Goal: Transaction & Acquisition: Subscribe to service/newsletter

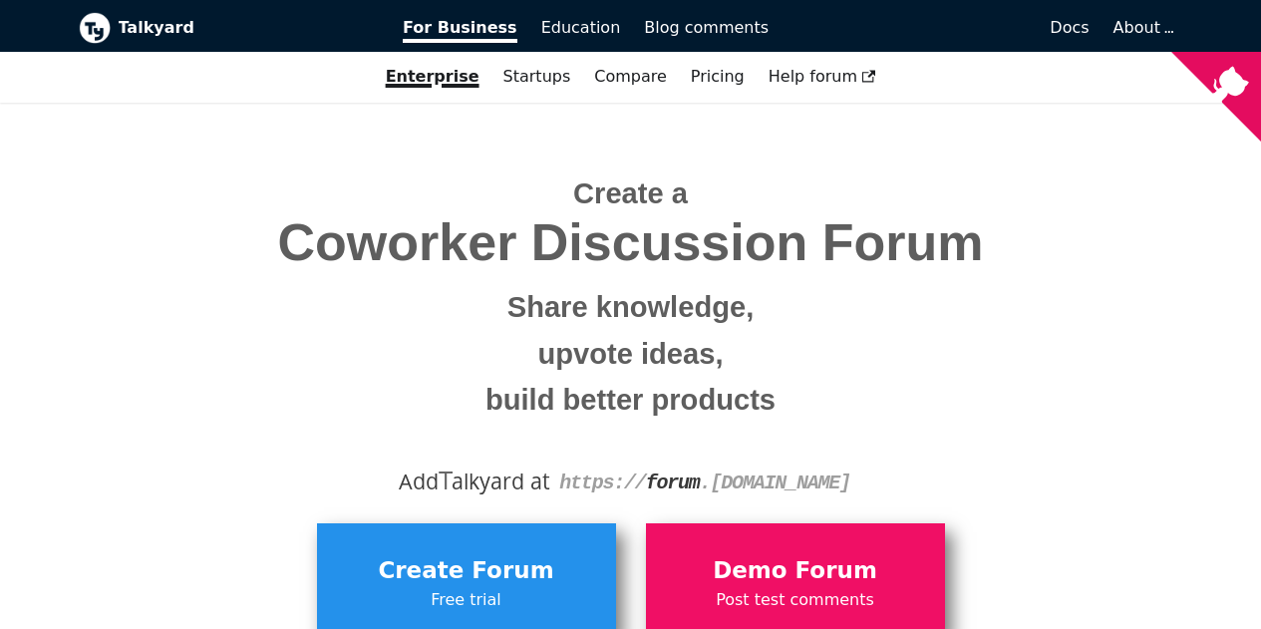
scroll to position [168, 0]
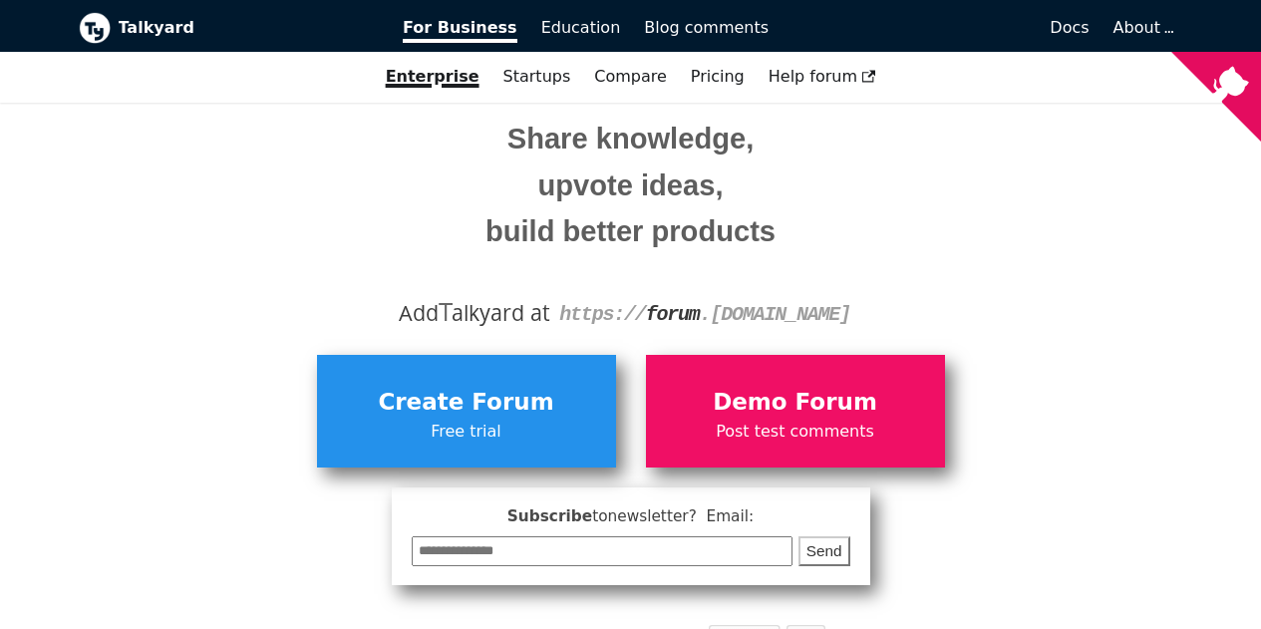
click at [458, 407] on span "Create Forum" at bounding box center [466, 403] width 279 height 38
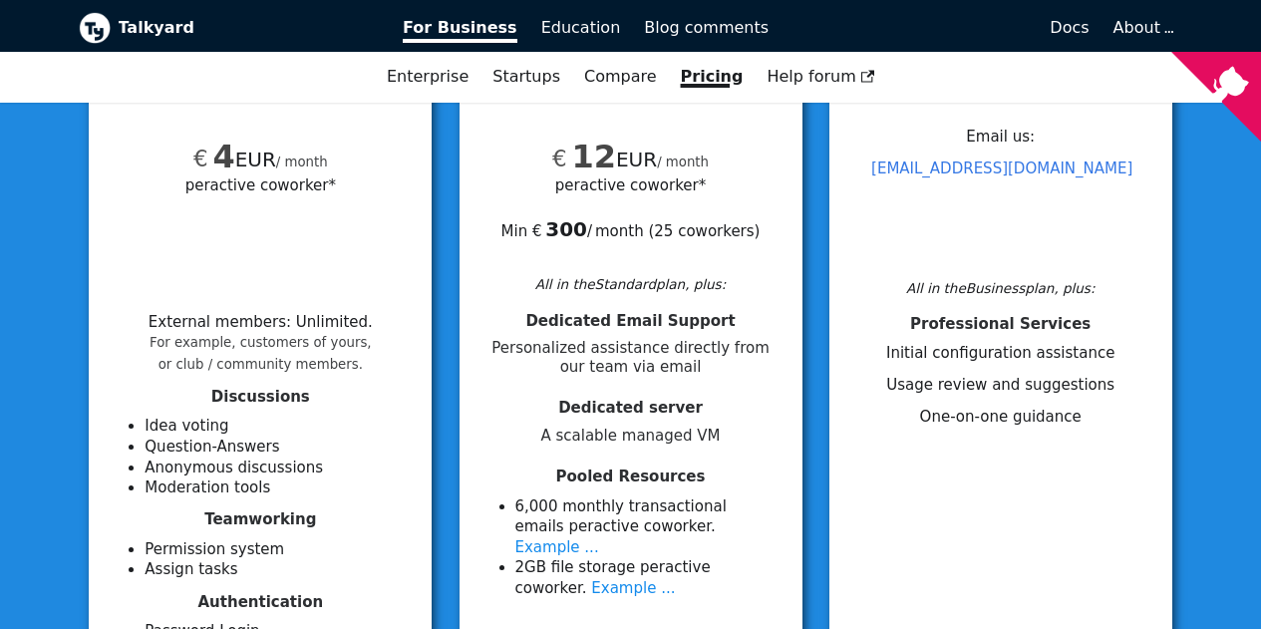
scroll to position [309, 0]
click at [247, 187] on span "per active coworker*" at bounding box center [260, 183] width 151 height 23
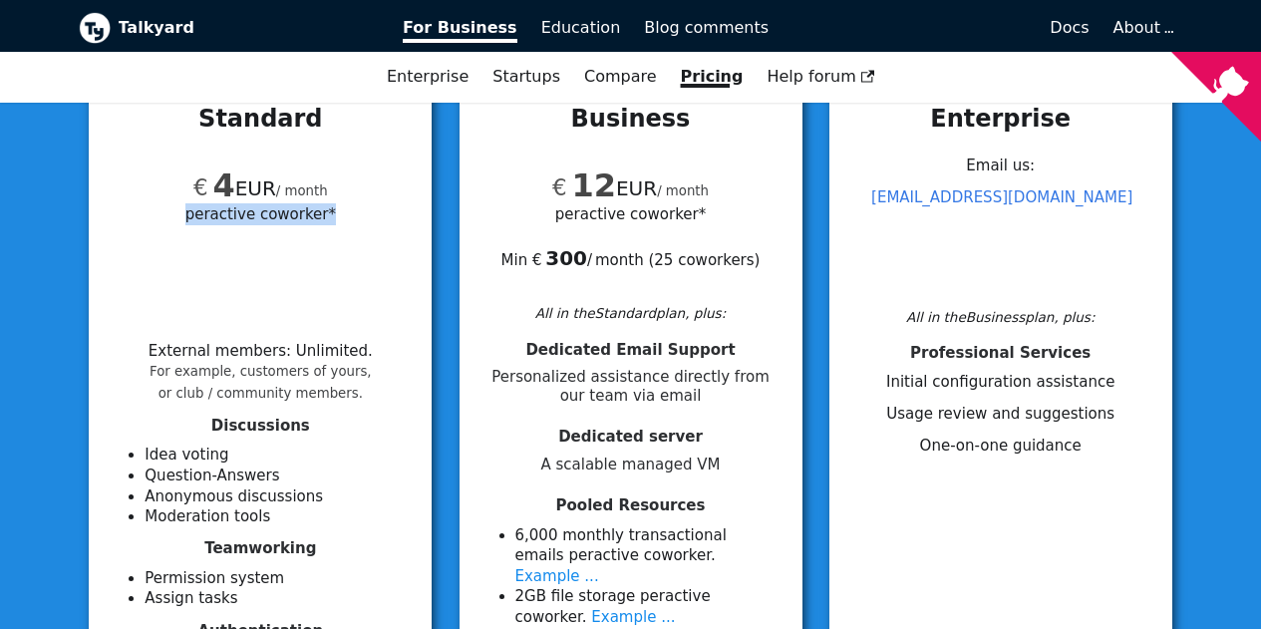
scroll to position [272, 0]
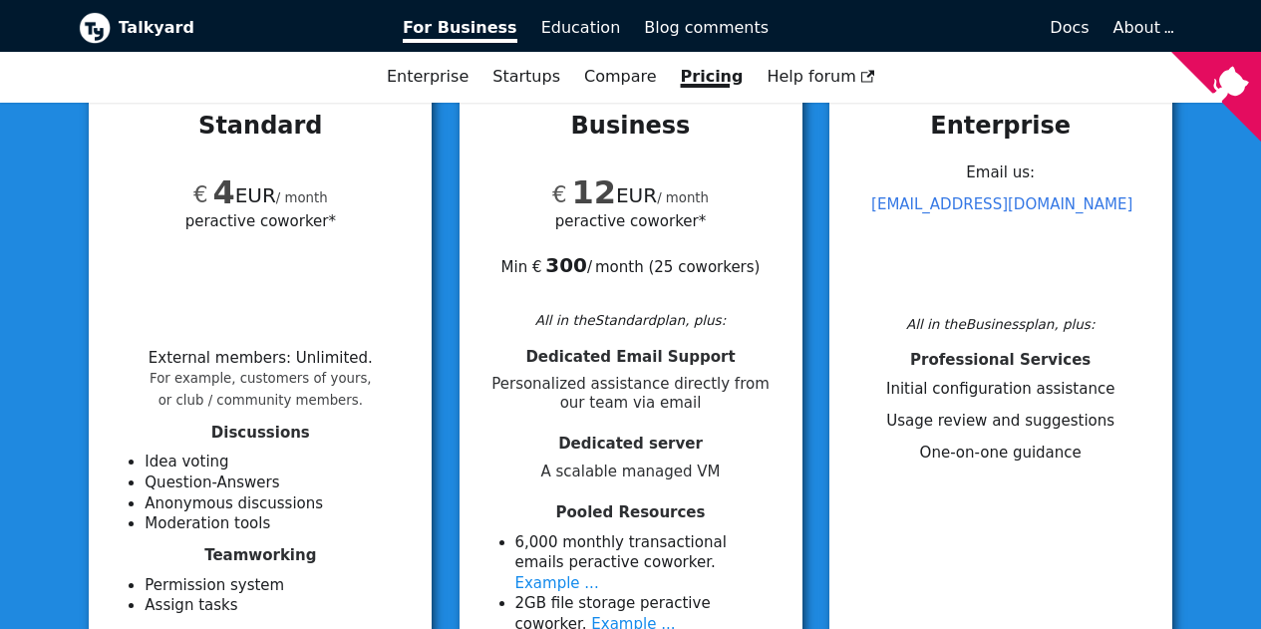
click at [614, 468] on span "A scalable managed VM" at bounding box center [630, 472] width 295 height 19
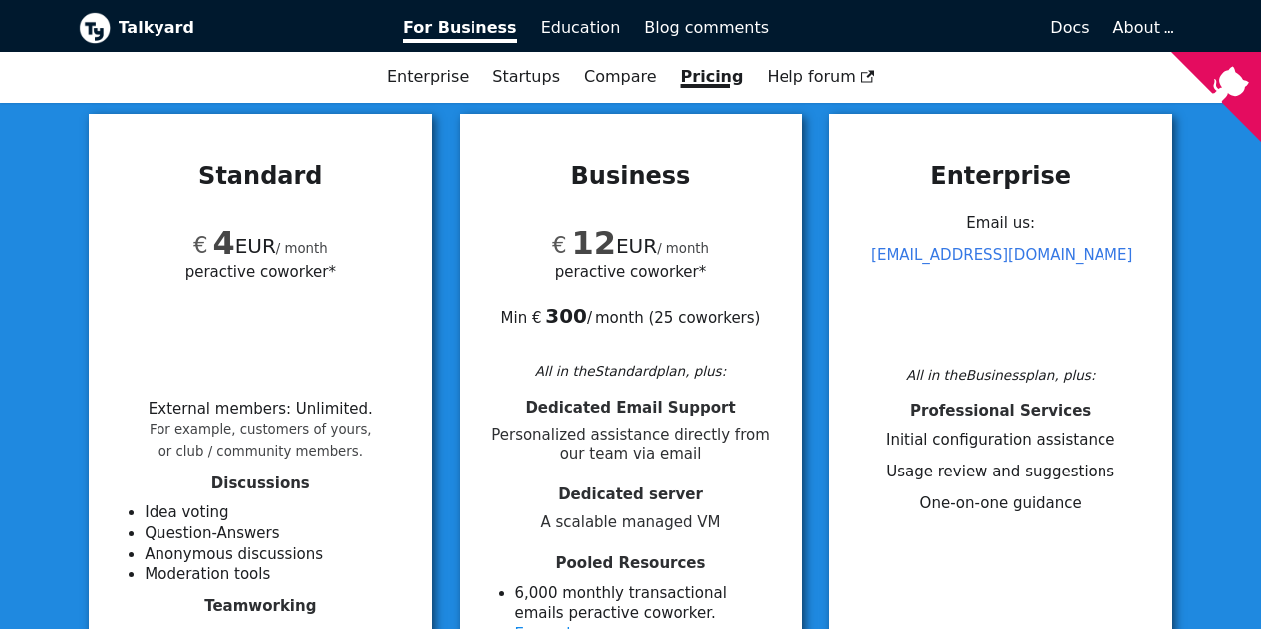
scroll to position [222, 0]
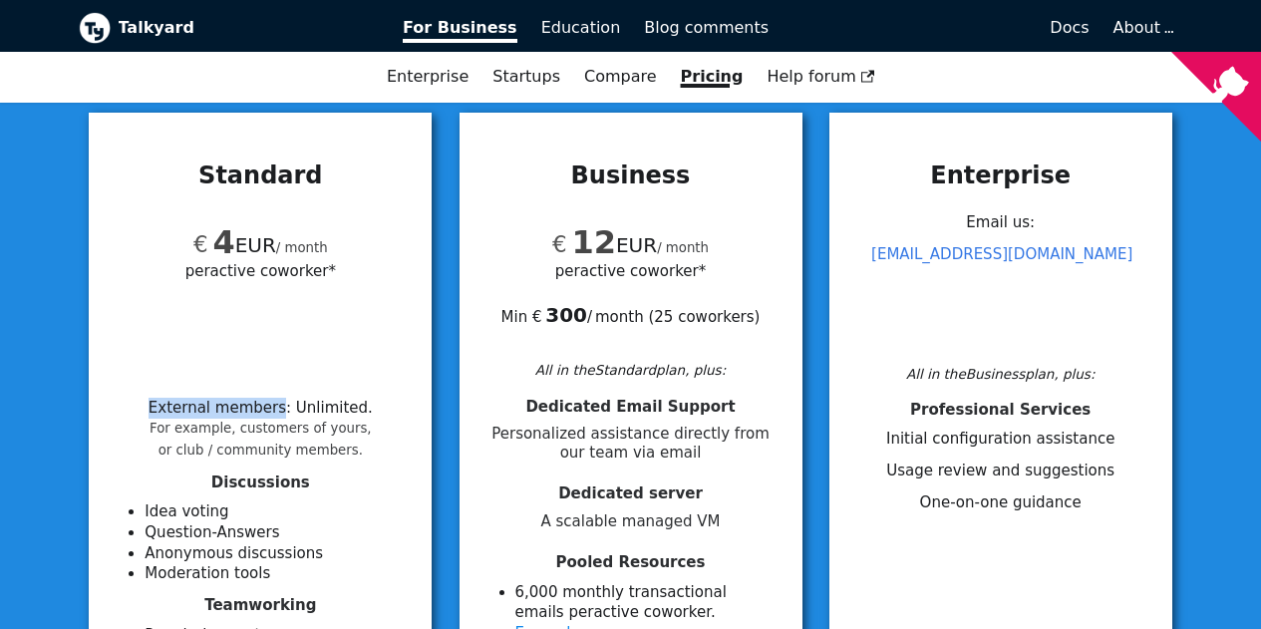
drag, startPoint x: 164, startPoint y: 409, endPoint x: 281, endPoint y: 407, distance: 116.7
click at [281, 407] on li "External members : Unlimited . For example, customers of yours, or club / commu…" at bounding box center [261, 429] width 224 height 60
click at [224, 272] on span "per active coworker*" at bounding box center [260, 270] width 151 height 23
click at [311, 283] on div "€ 4 EUR / month per active coworker*" at bounding box center [260, 279] width 295 height 152
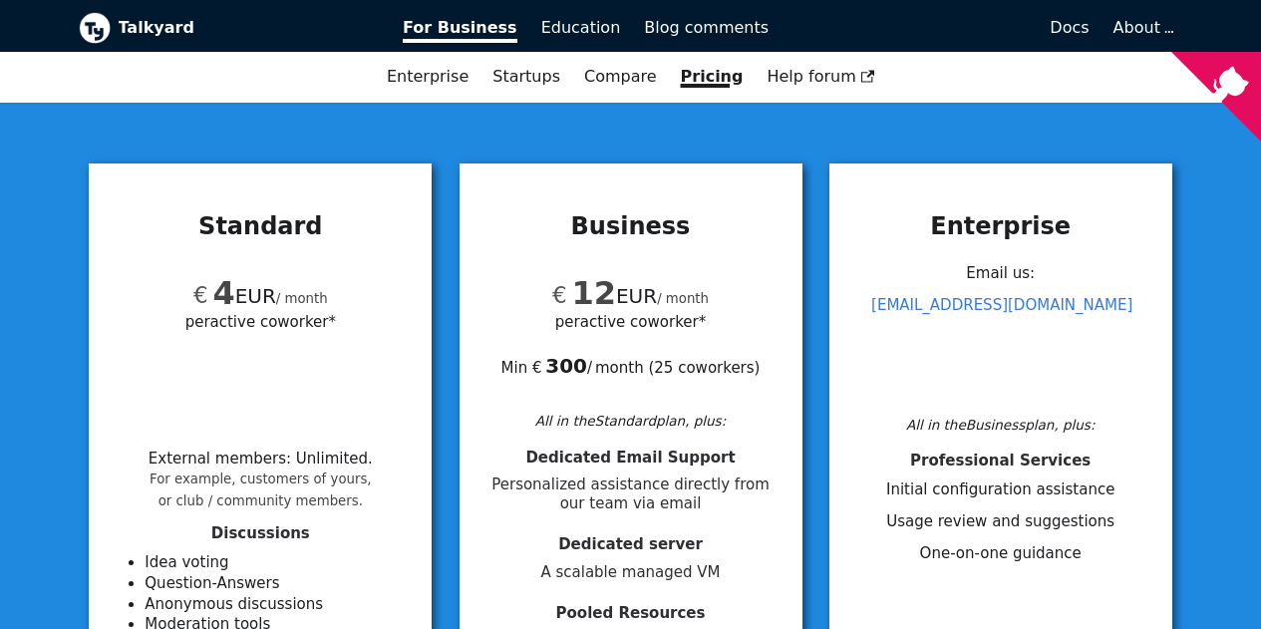
scroll to position [170, 0]
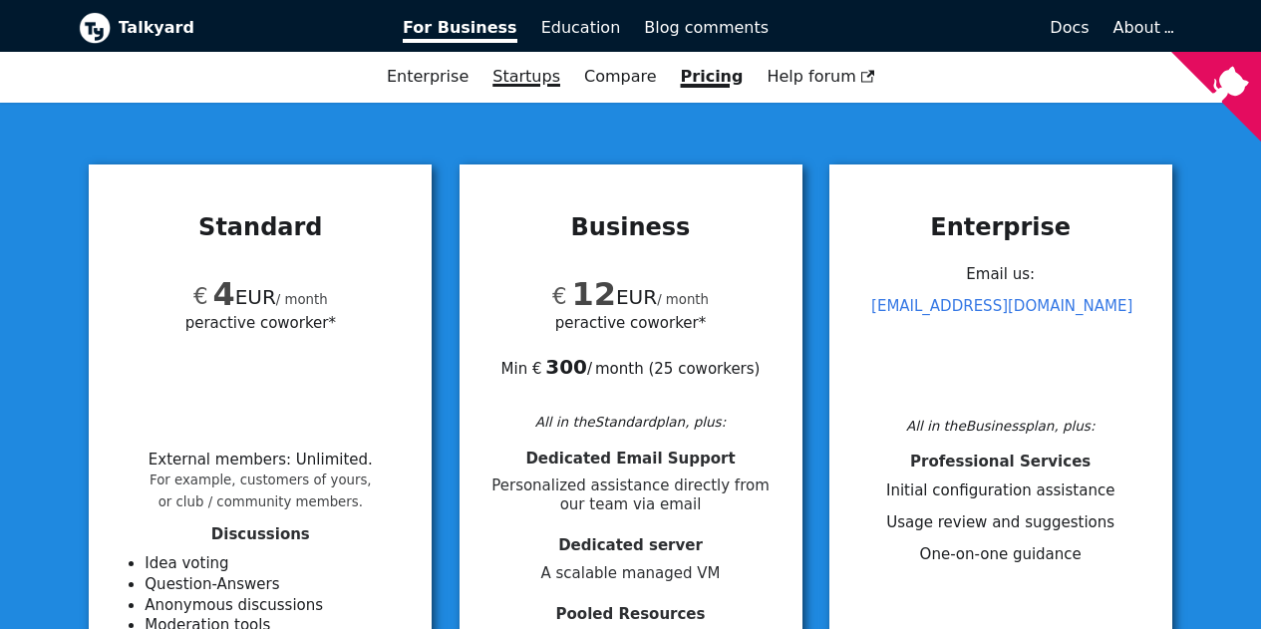
click at [548, 77] on link "Startups" at bounding box center [527, 77] width 92 height 34
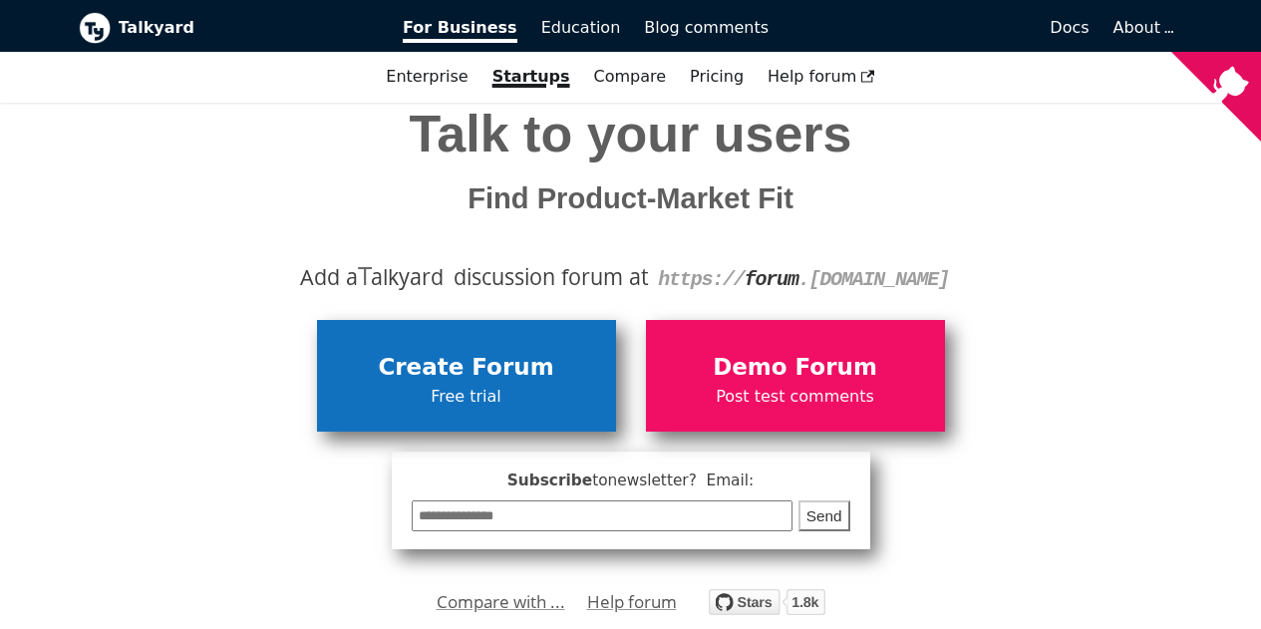
scroll to position [106, 0]
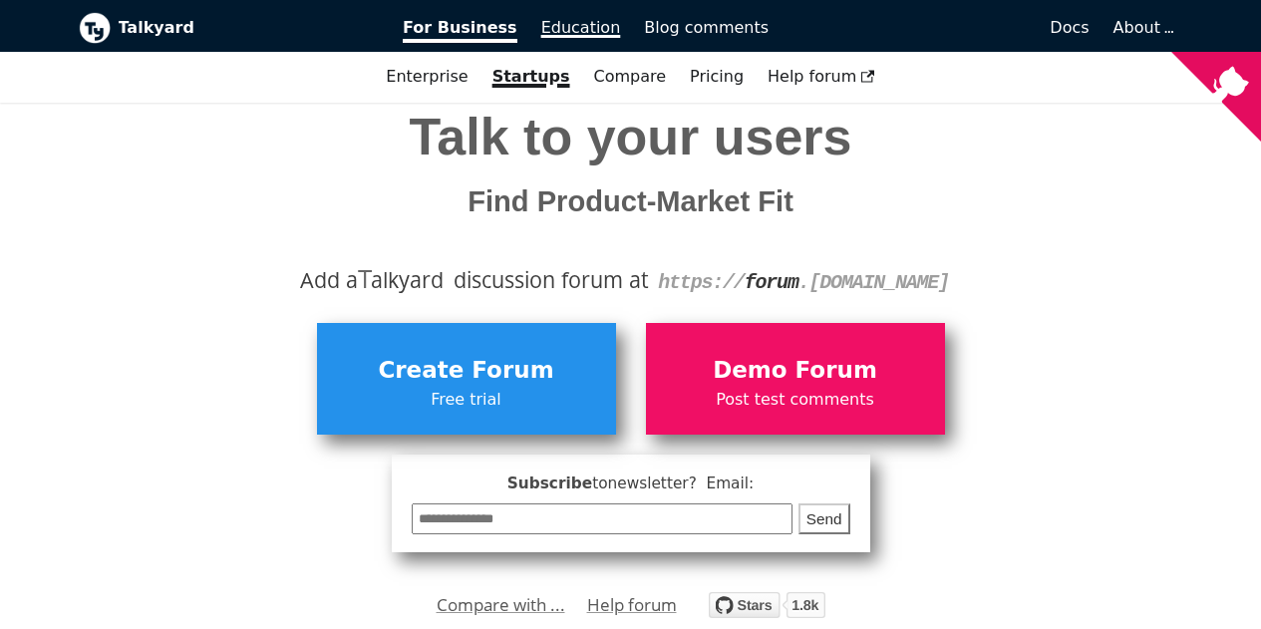
click at [576, 32] on span "Education" at bounding box center [581, 27] width 80 height 19
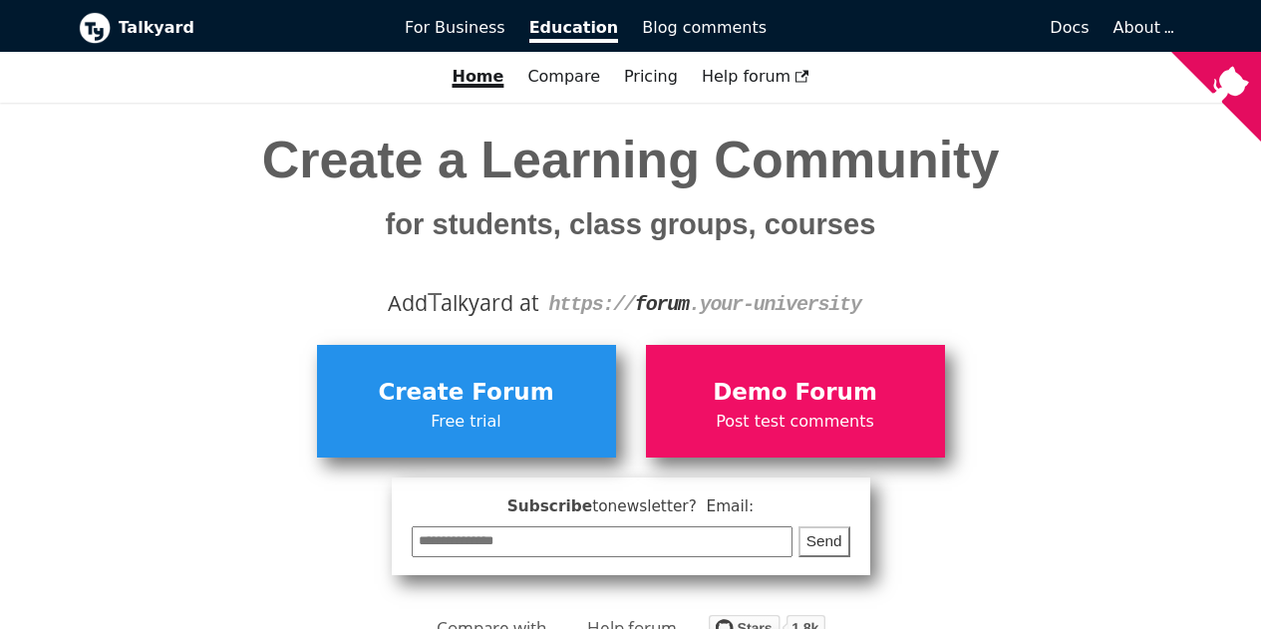
scroll to position [64, 0]
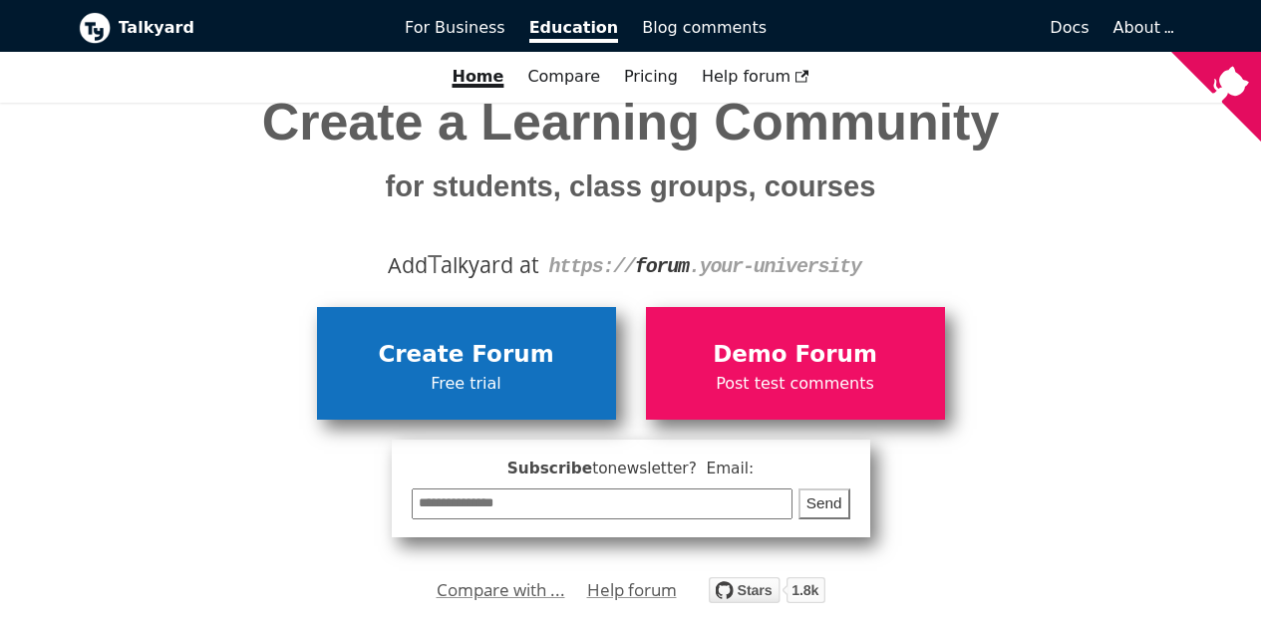
click at [497, 368] on span "Create Forum" at bounding box center [466, 355] width 279 height 38
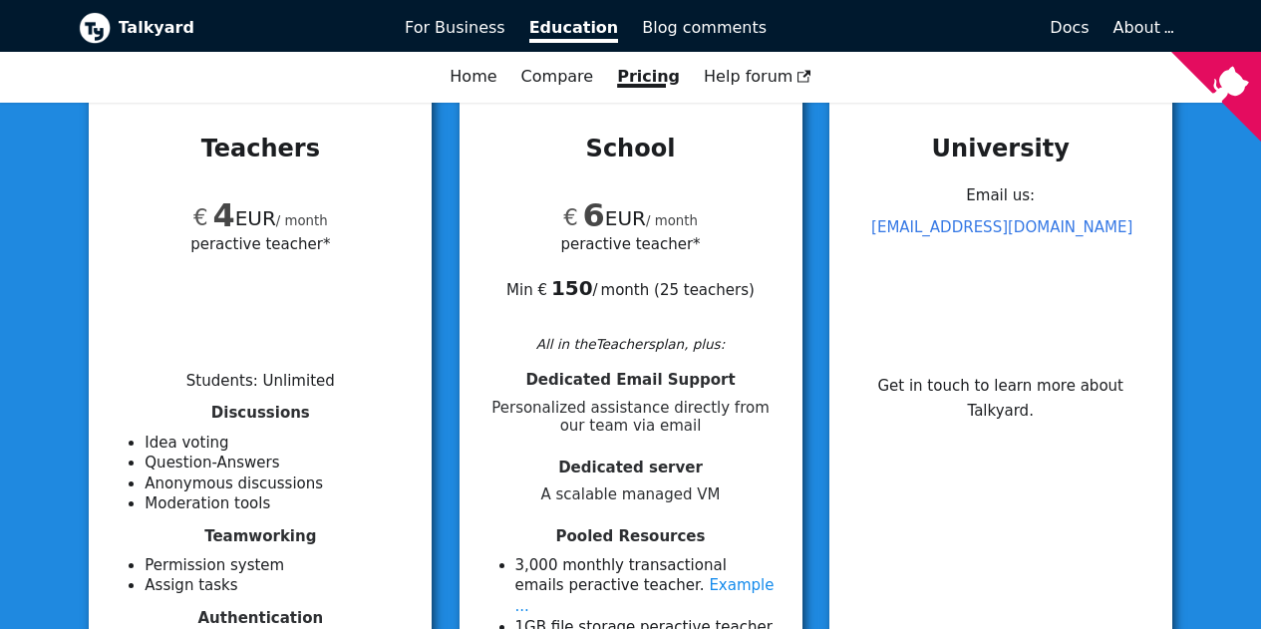
scroll to position [245, 0]
